Goal: Task Accomplishment & Management: Manage account settings

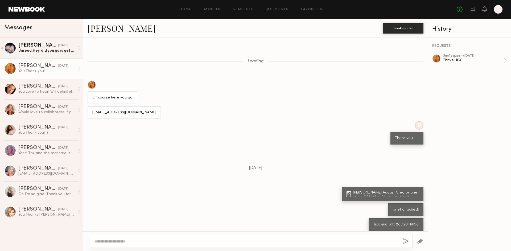
scroll to position [262, 0]
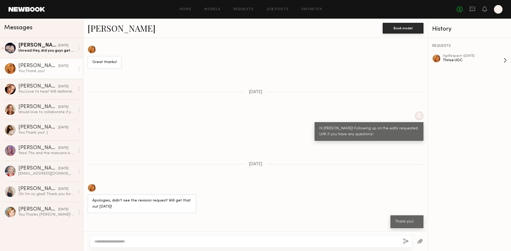
click at [455, 58] on div "Thrive UGC" at bounding box center [473, 60] width 61 height 5
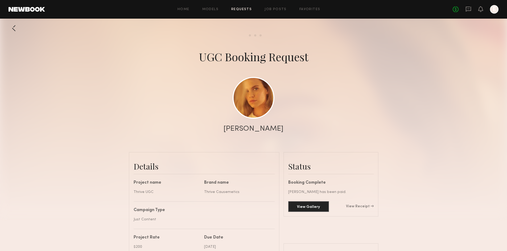
scroll to position [364, 0]
click at [312, 206] on button "View Gallery" at bounding box center [308, 206] width 41 height 11
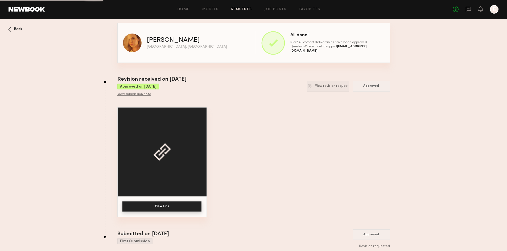
click at [174, 208] on button "View Link" at bounding box center [161, 206] width 79 height 10
click at [136, 94] on div "View submission note" at bounding box center [151, 94] width 69 height 4
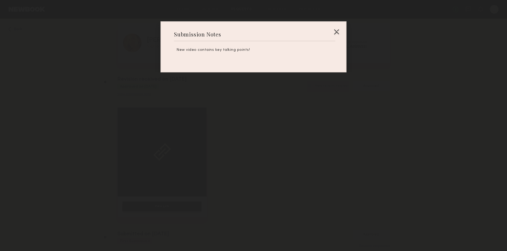
click at [136, 94] on div at bounding box center [253, 125] width 507 height 251
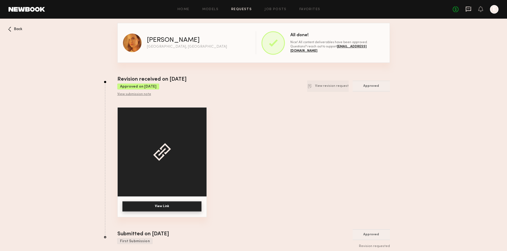
click at [468, 9] on icon at bounding box center [468, 9] width 6 height 6
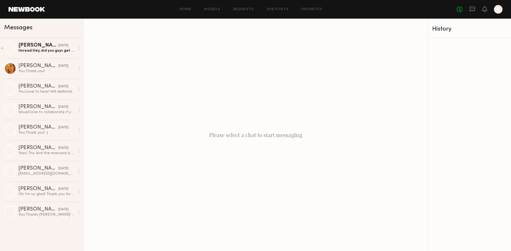
click at [498, 11] on div at bounding box center [498, 9] width 9 height 9
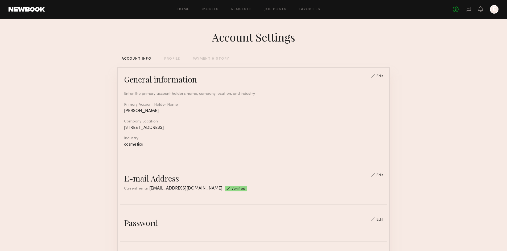
click at [208, 59] on div "PAYMENT HISTORY" at bounding box center [211, 58] width 36 height 3
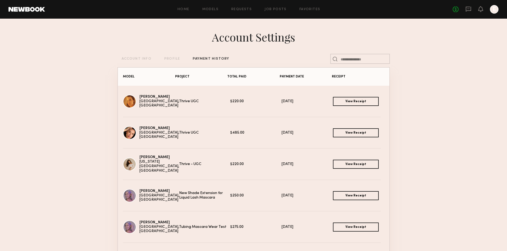
click at [356, 102] on link "View Receipt" at bounding box center [356, 101] width 46 height 9
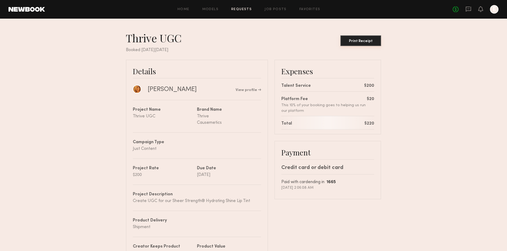
click at [361, 43] on button "Print Receipt" at bounding box center [360, 40] width 41 height 11
click at [481, 9] on icon at bounding box center [481, 9] width 4 height 4
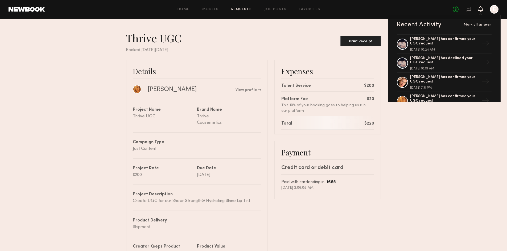
click at [336, 20] on div "Thrive UGC Print Receipt Booked [DATE][DATE] Details [PERSON_NAME] View profile…" at bounding box center [253, 205] width 507 height 372
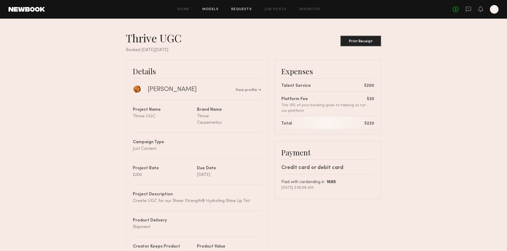
click at [218, 10] on link "Models" at bounding box center [210, 9] width 16 height 3
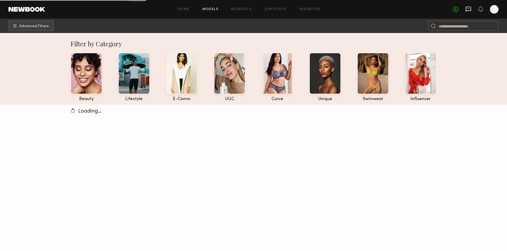
click at [469, 7] on icon at bounding box center [468, 9] width 6 height 6
